Goal: Transaction & Acquisition: Obtain resource

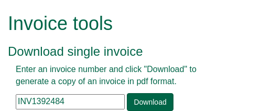
scroll to position [52, 0]
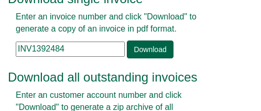
click at [72, 51] on input "INV1392484" at bounding box center [70, 48] width 109 height 15
drag, startPoint x: 71, startPoint y: 49, endPoint x: -36, endPoint y: 56, distance: 106.7
click at [0, 56] on html "Invoice tools Download single invoice Enter an invoice number and click "Downlo…" at bounding box center [130, 77] width 261 height 259
paste input "180083"
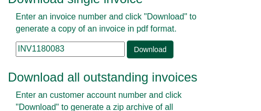
type input "INV1180083"
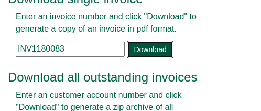
click at [155, 48] on link "Download" at bounding box center [150, 49] width 46 height 18
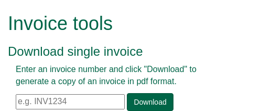
click at [82, 105] on input "text" at bounding box center [70, 101] width 109 height 15
click at [58, 100] on input "text" at bounding box center [70, 101] width 109 height 15
paste input "INV1180083"
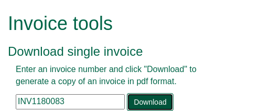
click at [141, 105] on link "Download" at bounding box center [150, 102] width 46 height 18
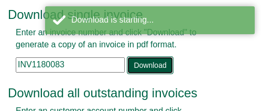
scroll to position [52, 0]
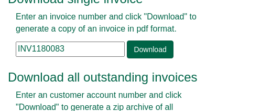
click at [78, 52] on input "INV1180083" at bounding box center [70, 48] width 109 height 15
drag, startPoint x: 78, startPoint y: 49, endPoint x: -43, endPoint y: 56, distance: 120.8
click at [0, 56] on html "Invoice tools Download single invoice Enter an invoice number and click "Downlo…" at bounding box center [130, 77] width 261 height 259
paste input "363634"
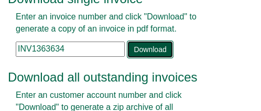
click at [151, 51] on link "Download" at bounding box center [150, 49] width 46 height 18
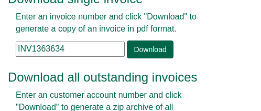
drag, startPoint x: 87, startPoint y: 51, endPoint x: -15, endPoint y: 36, distance: 102.4
click at [0, 36] on html "Invoice tools Download single invoice Enter an invoice number and click "Downlo…" at bounding box center [130, 77] width 261 height 259
paste input "89913"
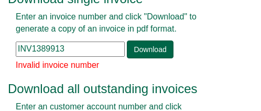
click at [77, 45] on input "INV1389913" at bounding box center [70, 48] width 109 height 15
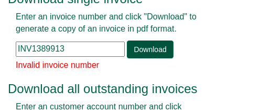
type input "INV1389913"
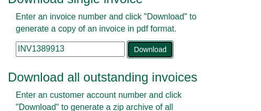
click at [142, 48] on link "Download" at bounding box center [150, 49] width 46 height 18
